Goal: Information Seeking & Learning: Learn about a topic

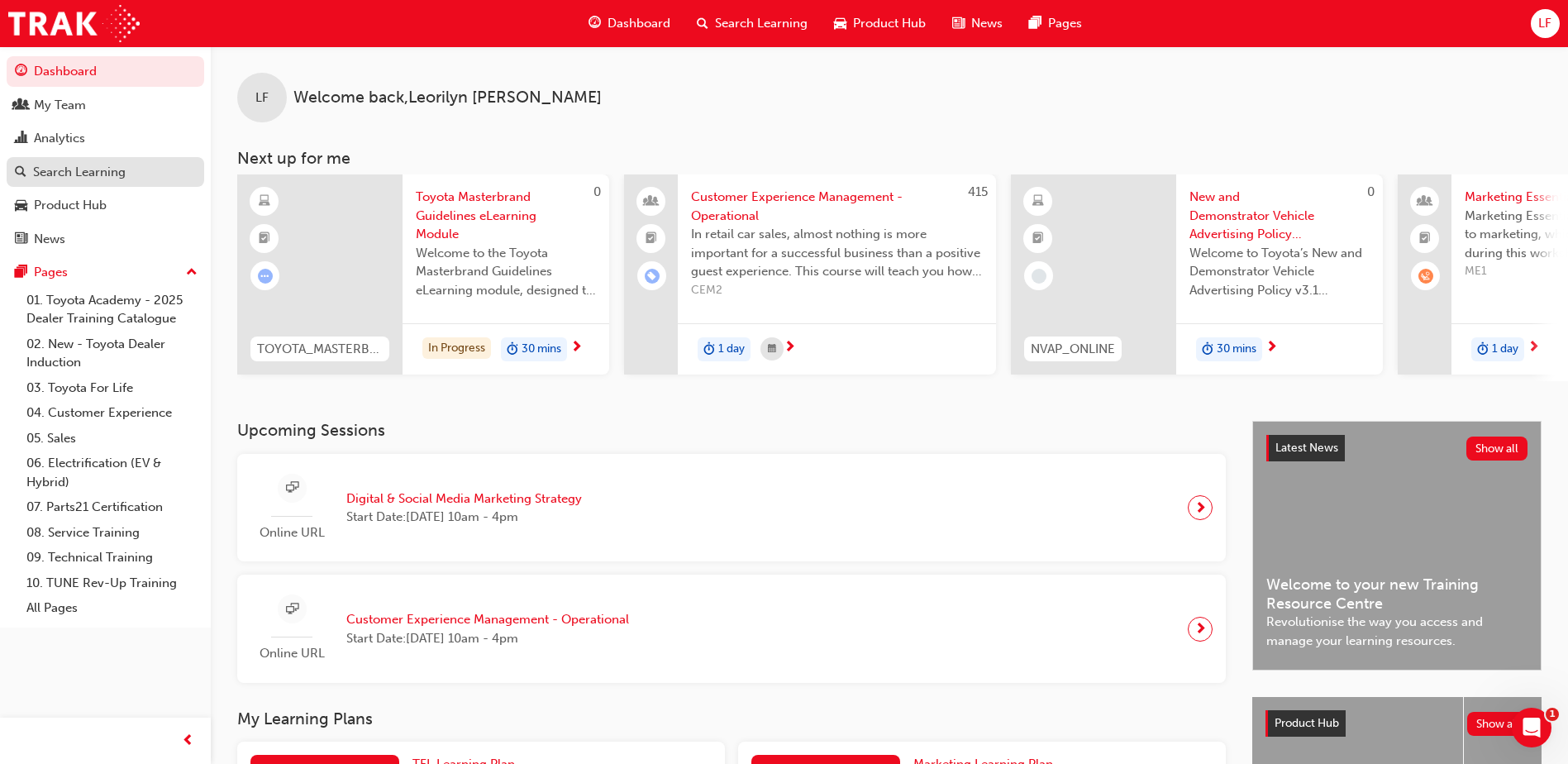
click at [179, 183] on link "Search Learning" at bounding box center [105, 173] width 198 height 31
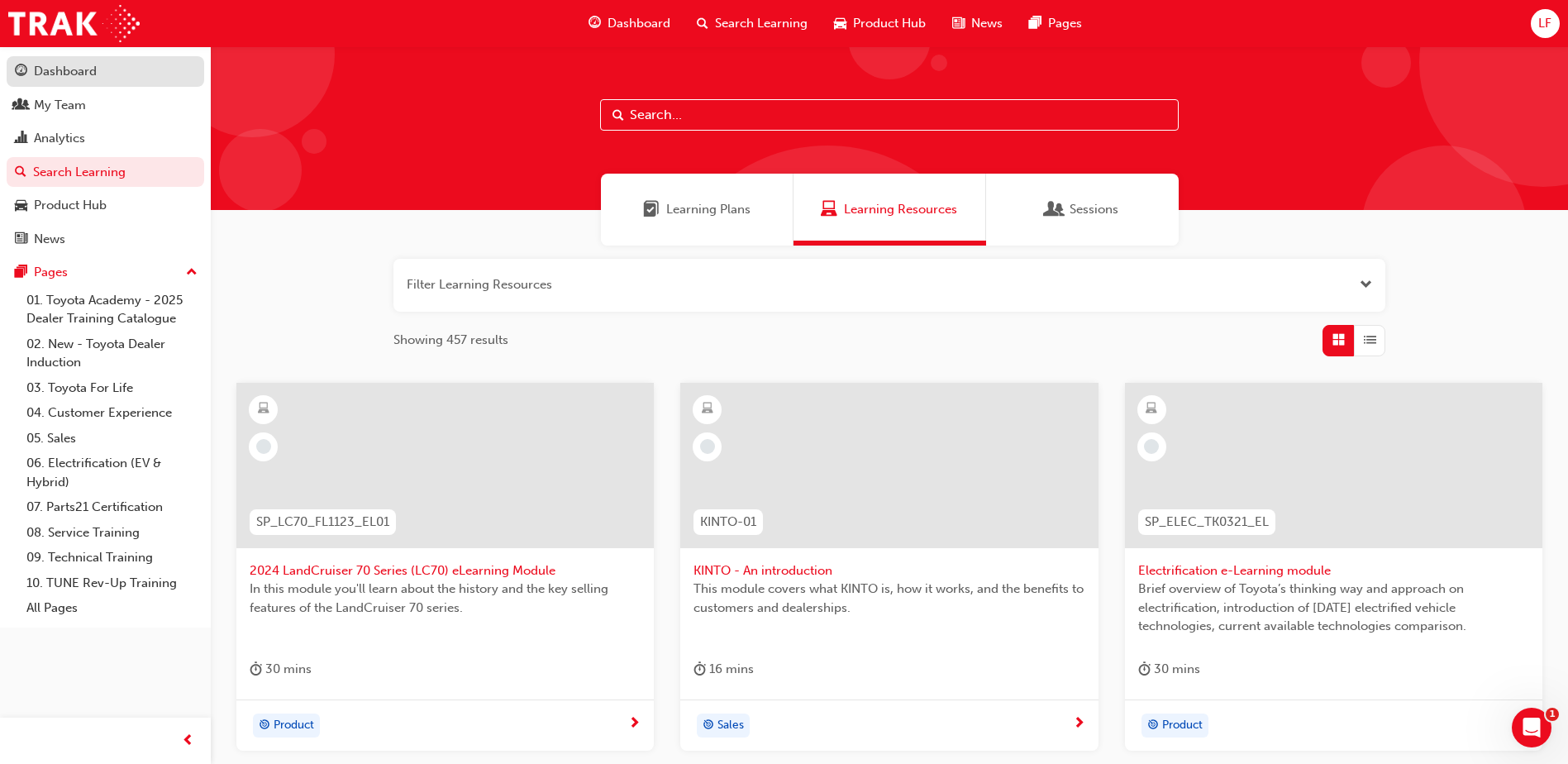
click at [42, 77] on div "Dashboard" at bounding box center [66, 71] width 63 height 19
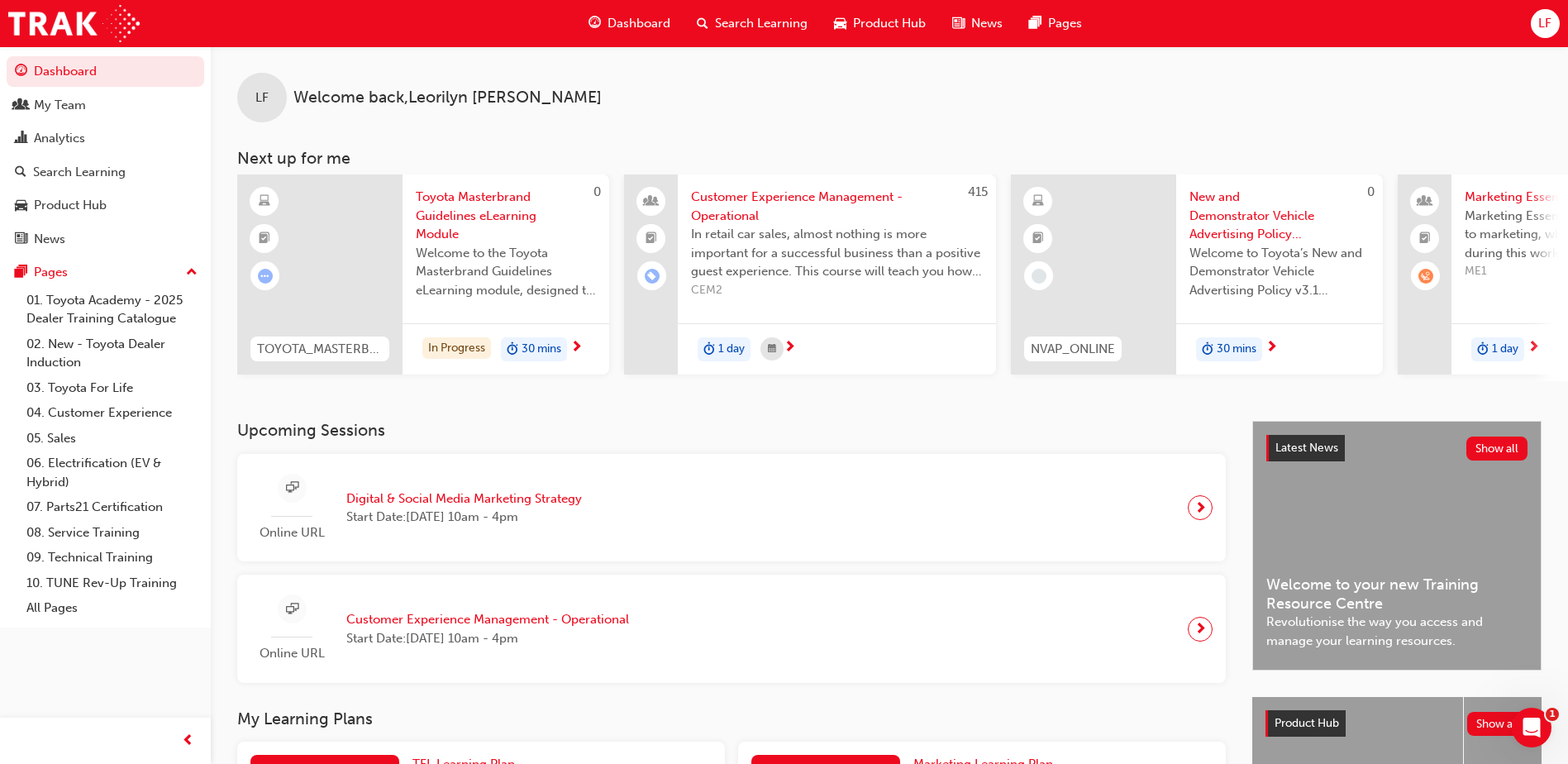
click at [398, 503] on span "Digital & Social Media Marketing Strategy" at bounding box center [464, 499] width 236 height 19
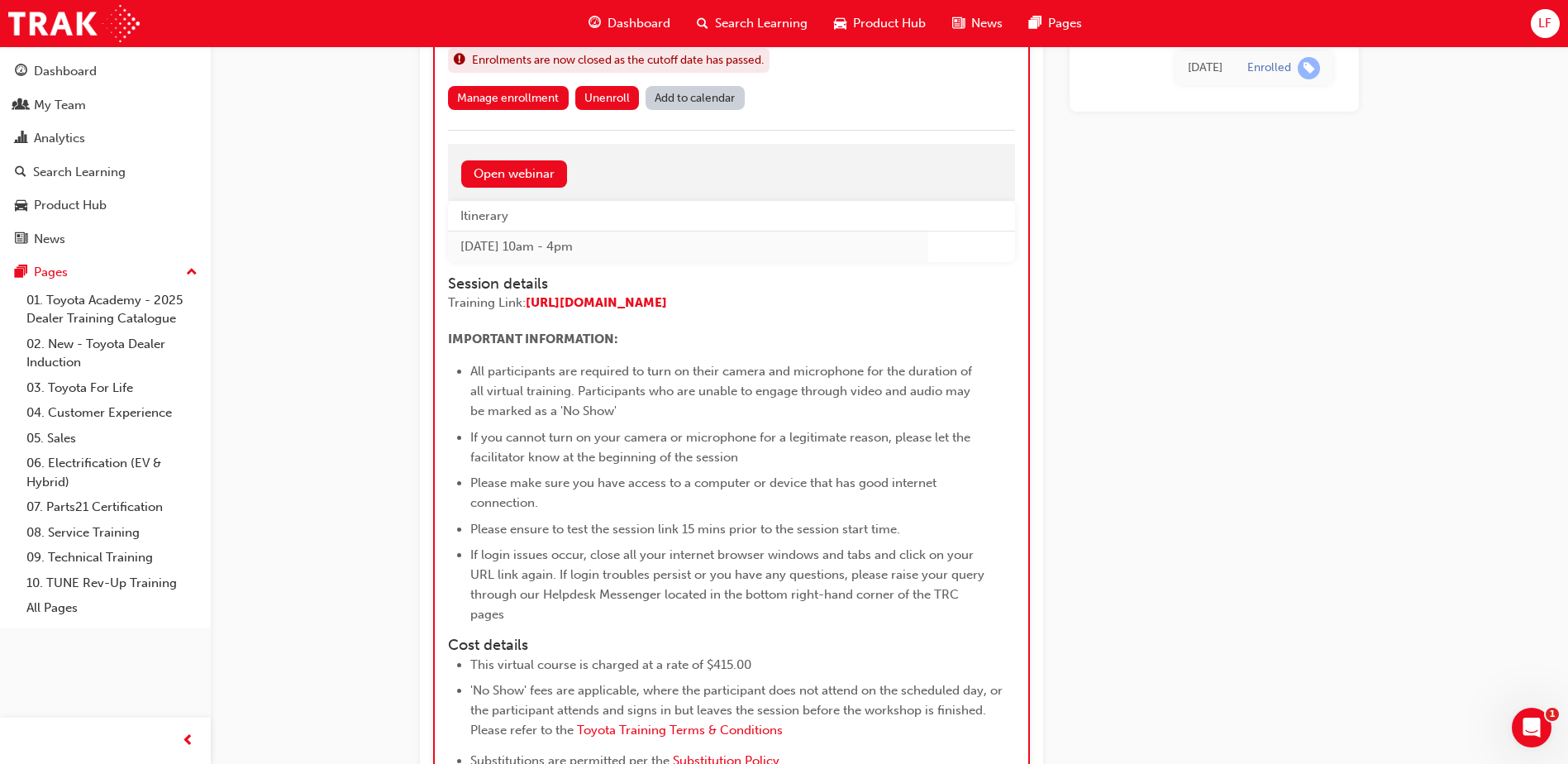
scroll to position [1649, 0]
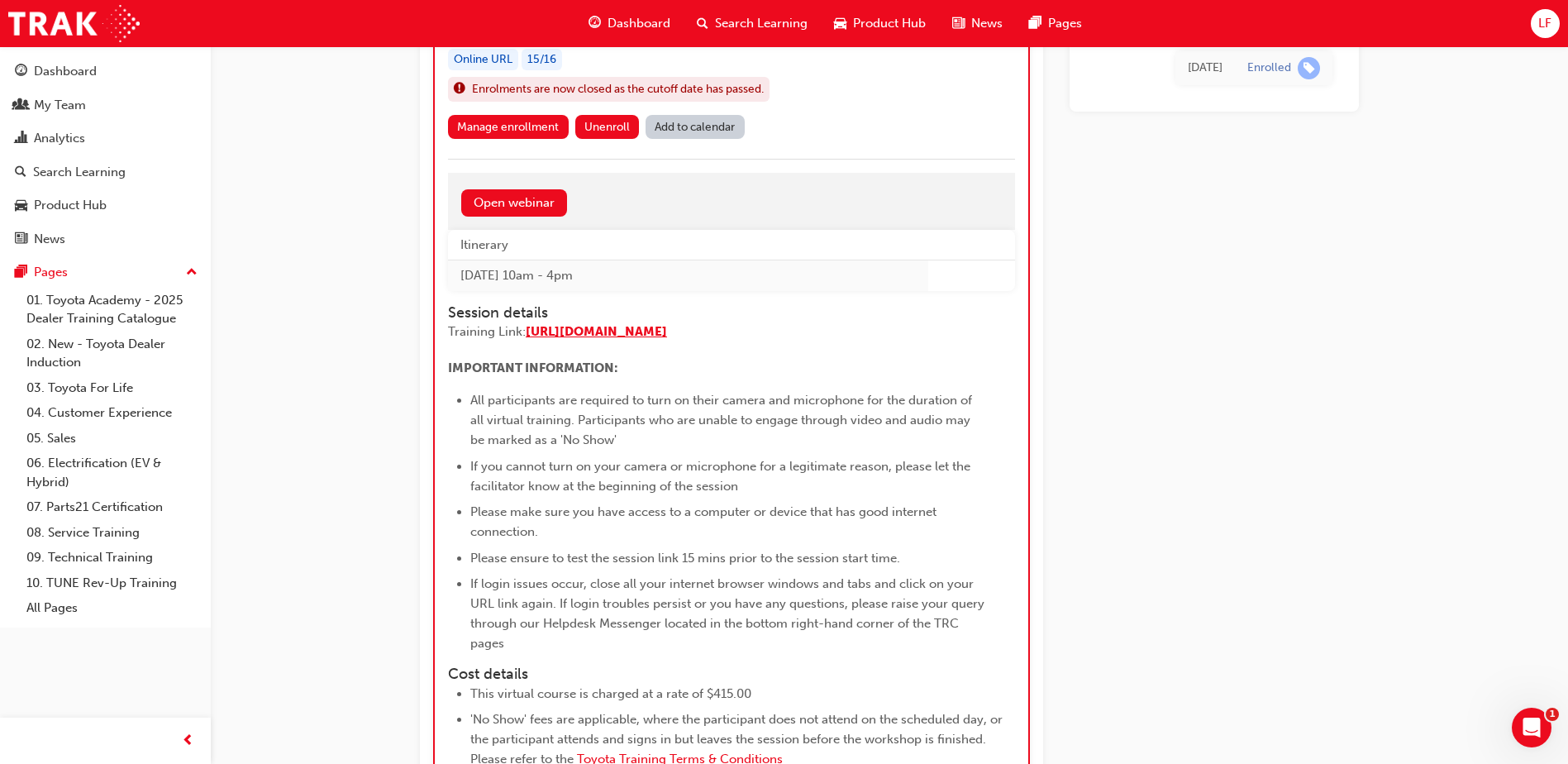
click at [667, 335] on span "[URL][DOMAIN_NAME]" at bounding box center [596, 332] width 141 height 14
